Goal: Task Accomplishment & Management: Manage account settings

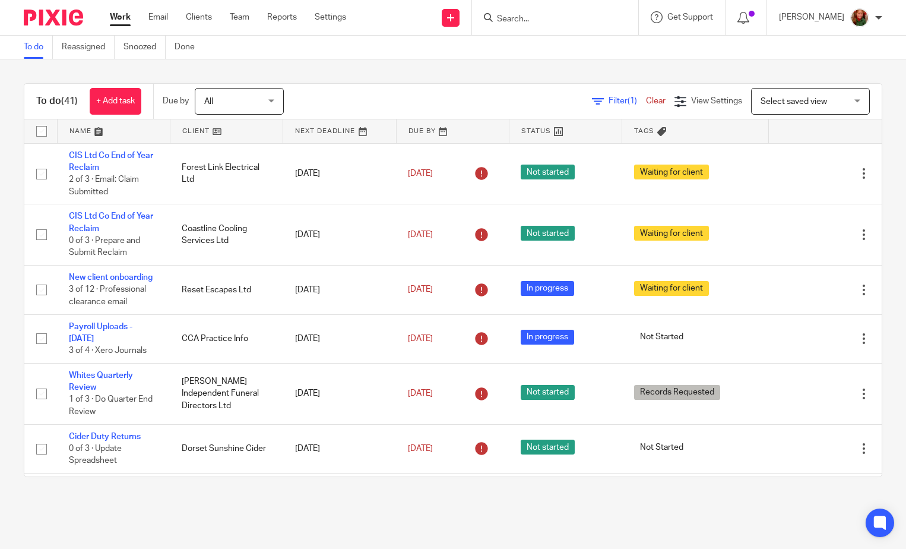
click at [76, 134] on link at bounding box center [114, 131] width 112 height 24
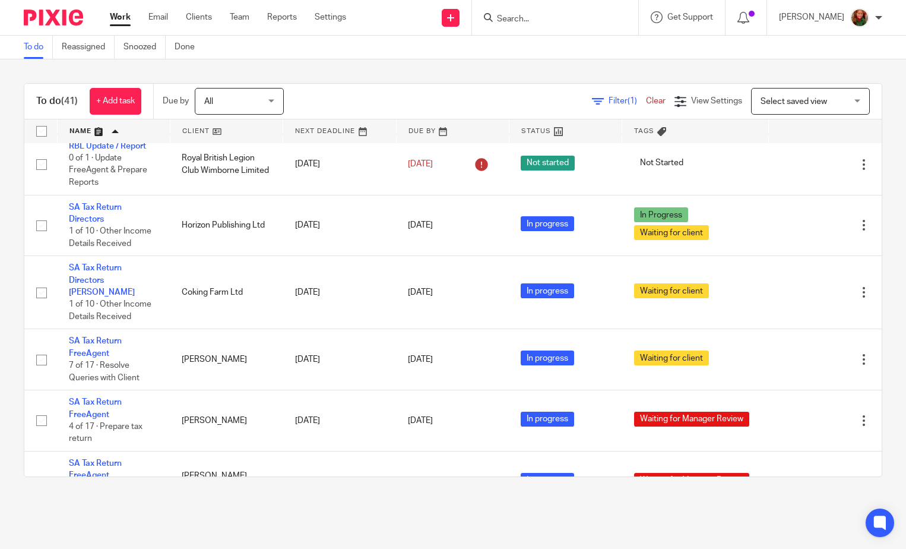
scroll to position [1128, 0]
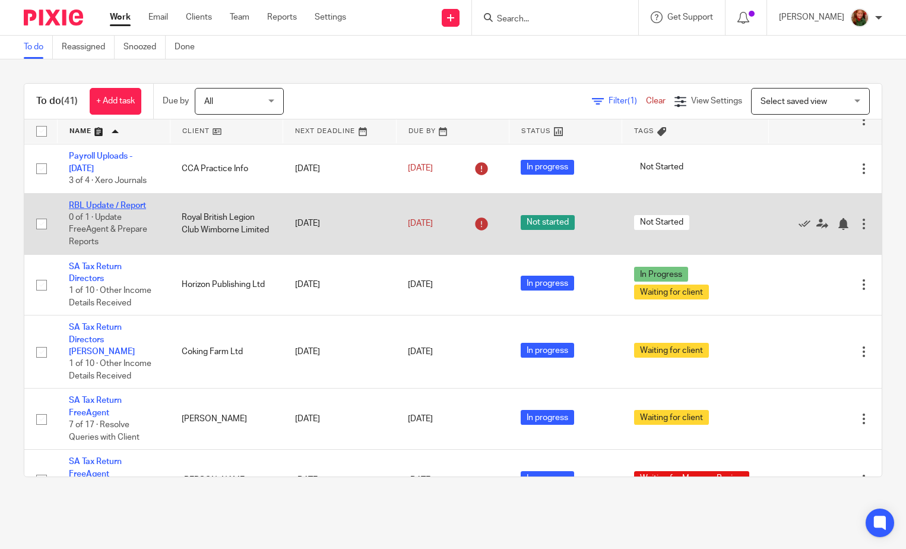
click at [114, 210] on link "RBL Update / Report" at bounding box center [107, 205] width 77 height 8
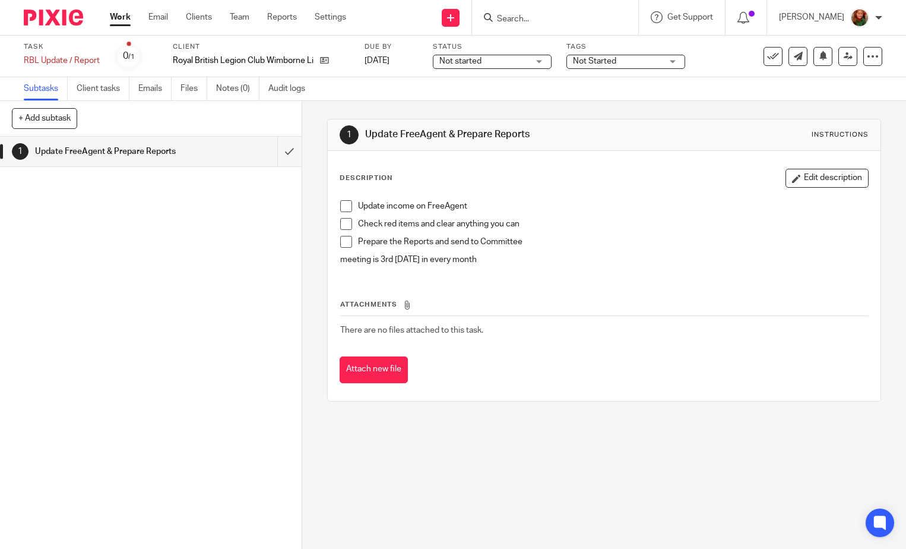
click at [346, 210] on span at bounding box center [346, 206] width 12 height 12
click at [347, 226] on span at bounding box center [346, 224] width 12 height 12
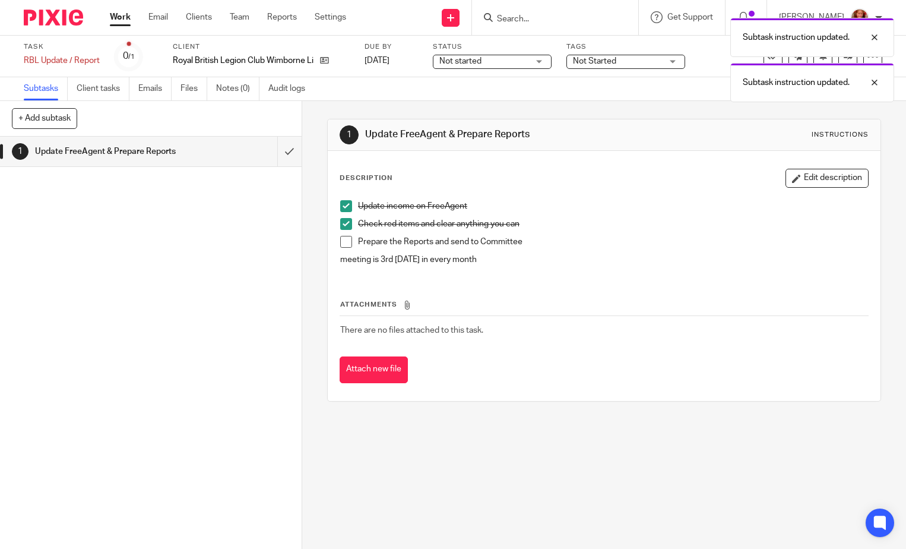
click at [347, 239] on span at bounding box center [346, 242] width 12 height 12
click at [633, 62] on div "Subtask instruction updated. Subtask instruction updated." at bounding box center [673, 57] width 441 height 90
click at [671, 60] on div "Not Started" at bounding box center [626, 62] width 119 height 14
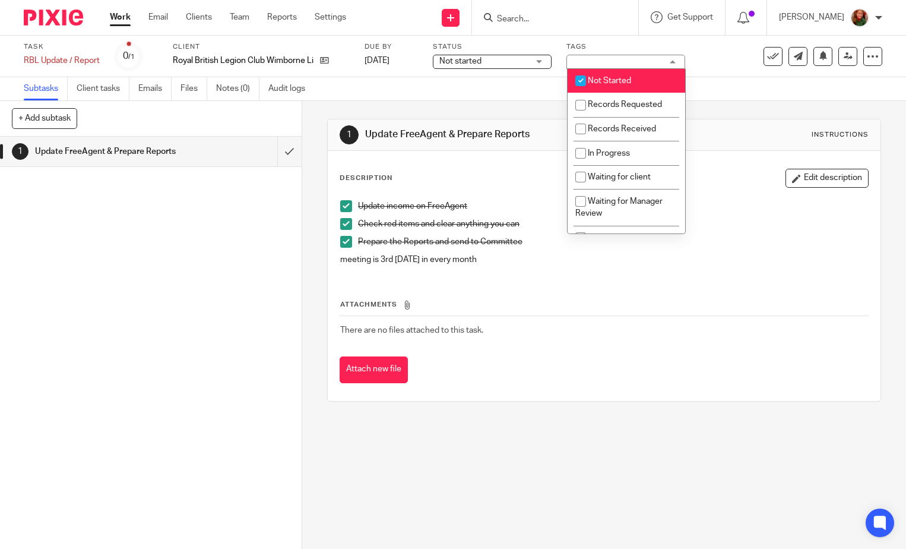
click at [619, 80] on span "Not Started" at bounding box center [609, 81] width 43 height 8
checkbox input "false"
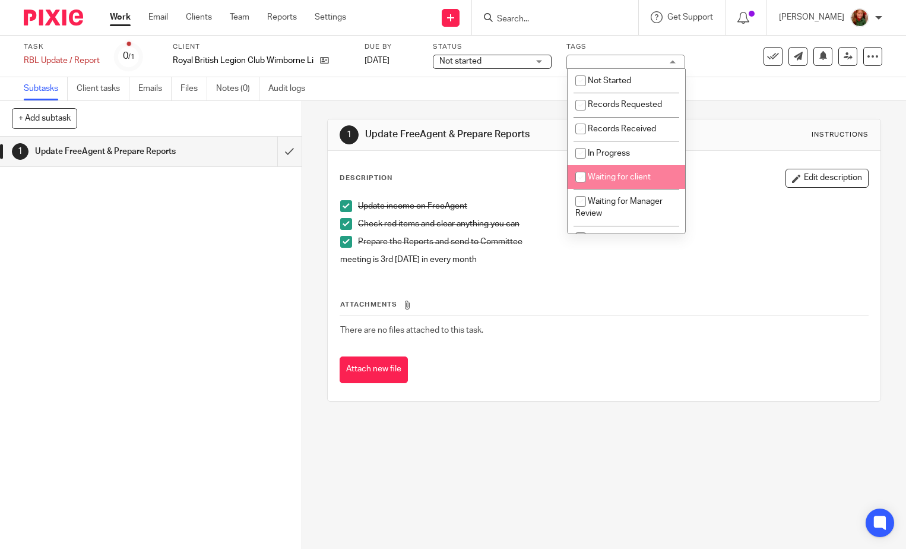
scroll to position [318, 0]
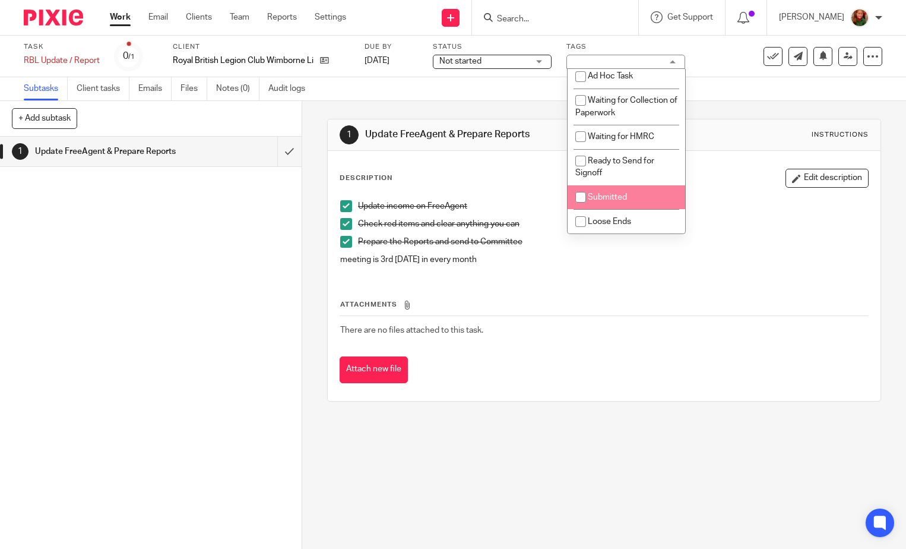
click at [618, 194] on span "Submitted" at bounding box center [607, 197] width 39 height 8
checkbox input "true"
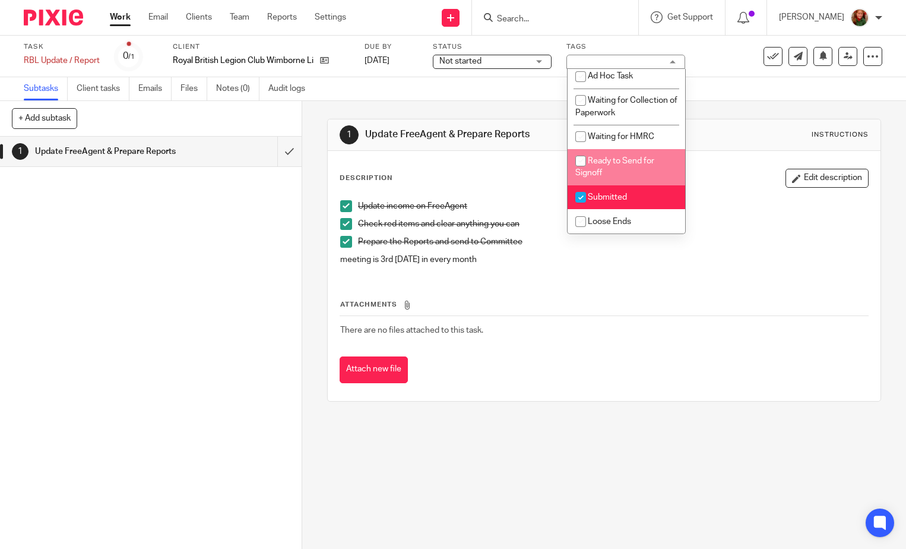
click at [463, 56] on span "Not started" at bounding box center [483, 61] width 89 height 12
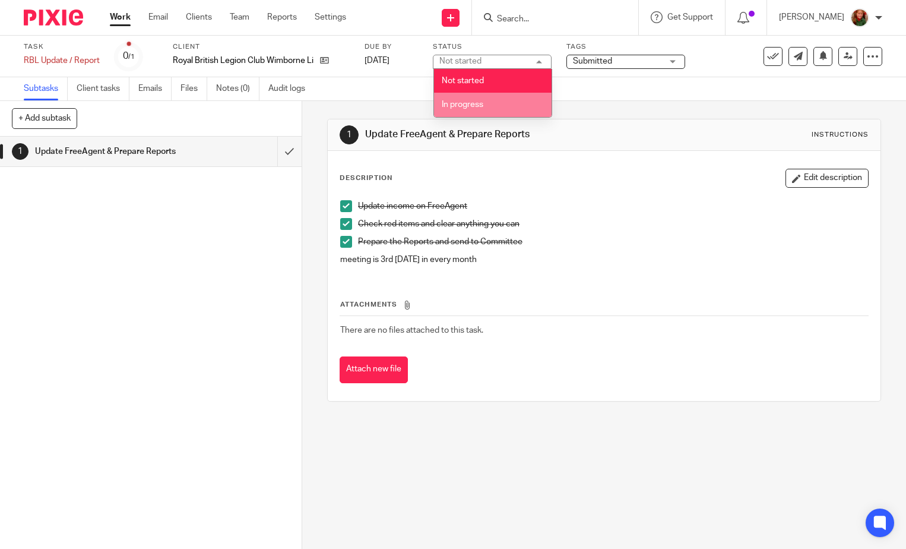
click at [469, 103] on span "In progress" at bounding box center [463, 104] width 42 height 8
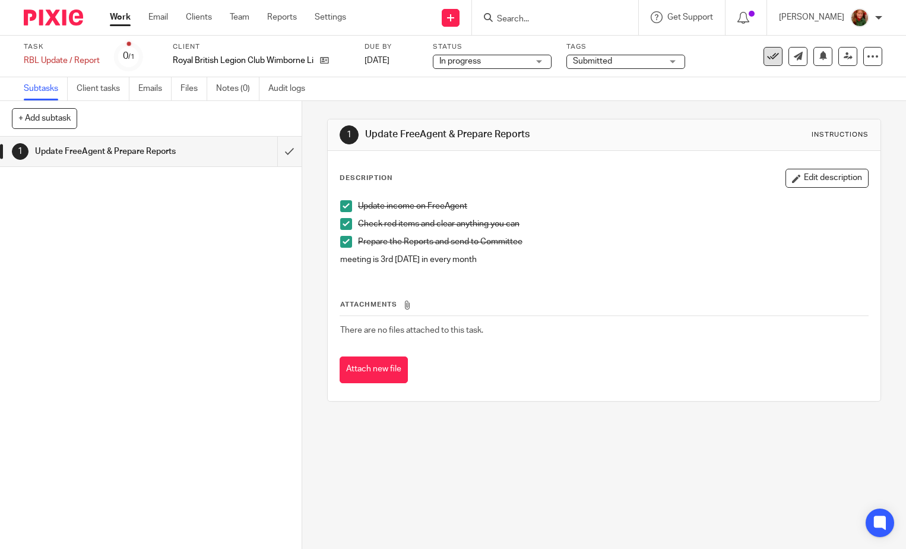
click at [767, 61] on icon at bounding box center [773, 56] width 12 height 12
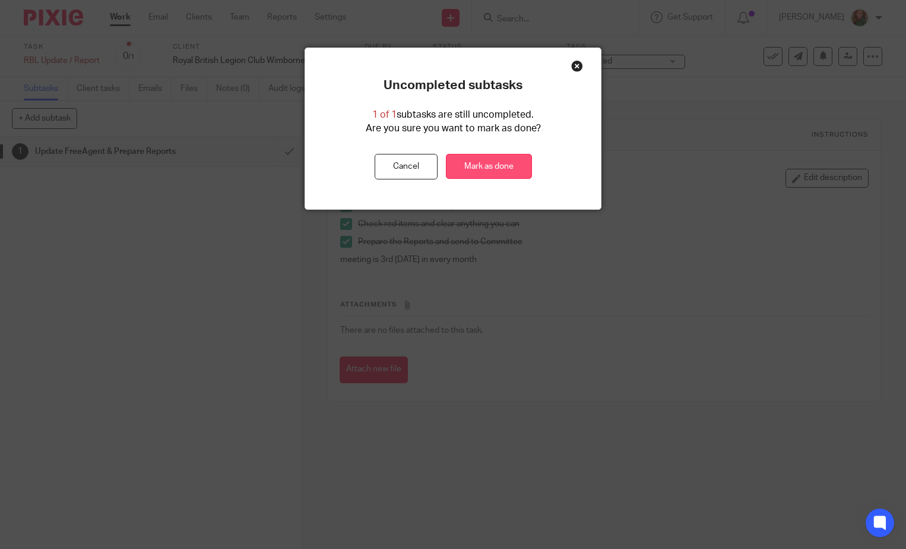
click at [515, 176] on link "Mark as done" at bounding box center [489, 167] width 86 height 26
